Goal: Navigation & Orientation: Find specific page/section

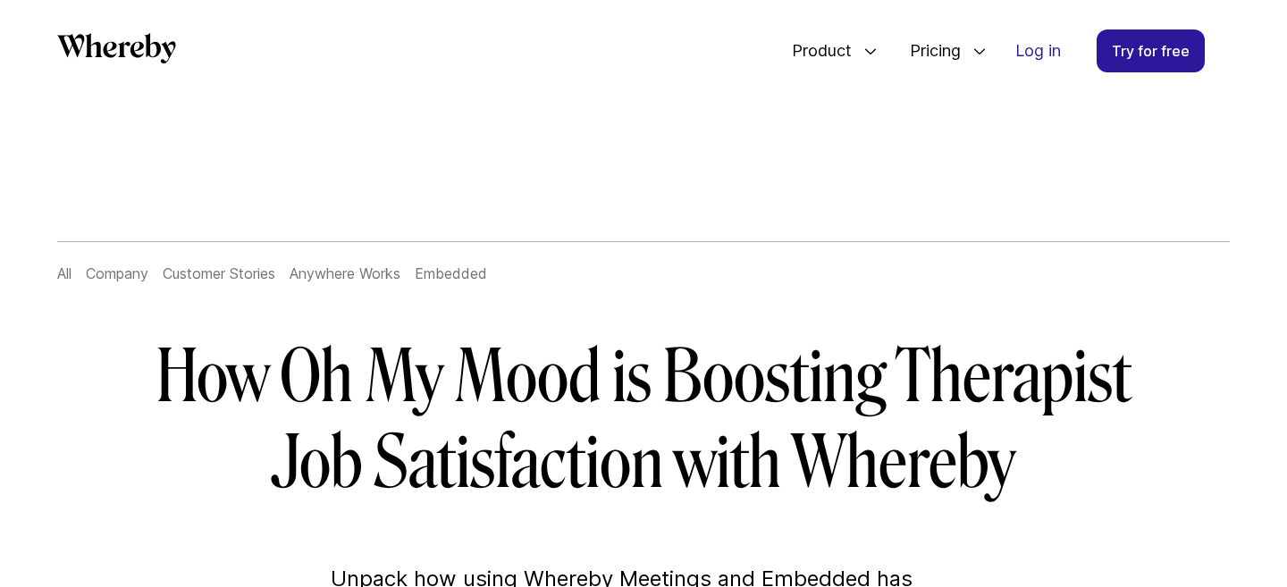
click at [66, 272] on link "All" at bounding box center [64, 274] width 14 height 18
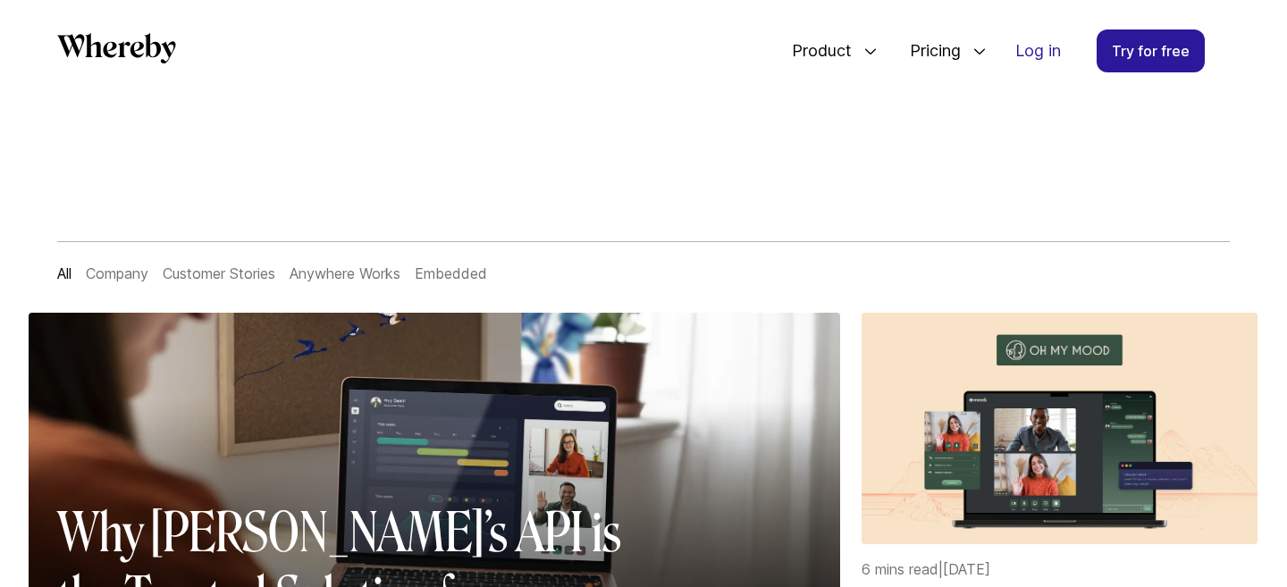
click at [234, 275] on link "Customer Stories" at bounding box center [219, 274] width 113 height 18
